Goal: Find contact information: Find contact information

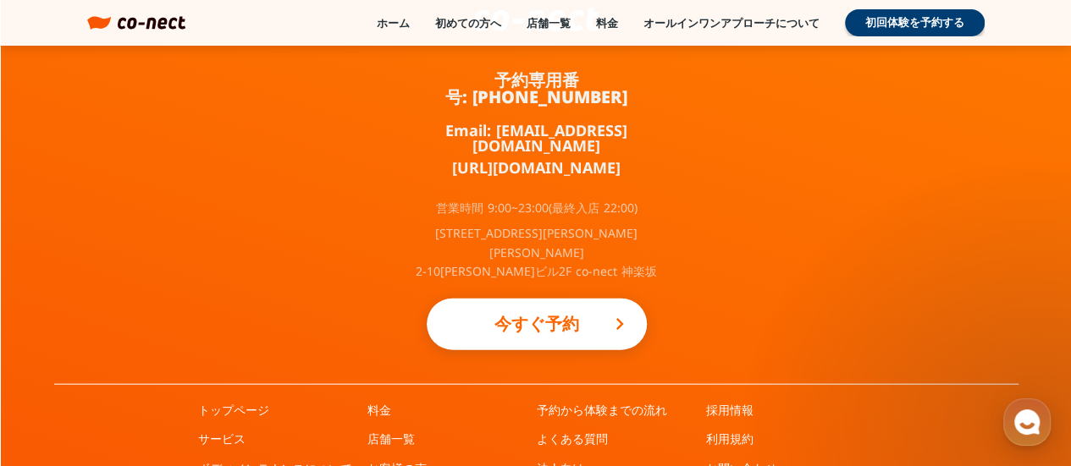
scroll to position [11413, 0]
